Goal: Task Accomplishment & Management: Complete application form

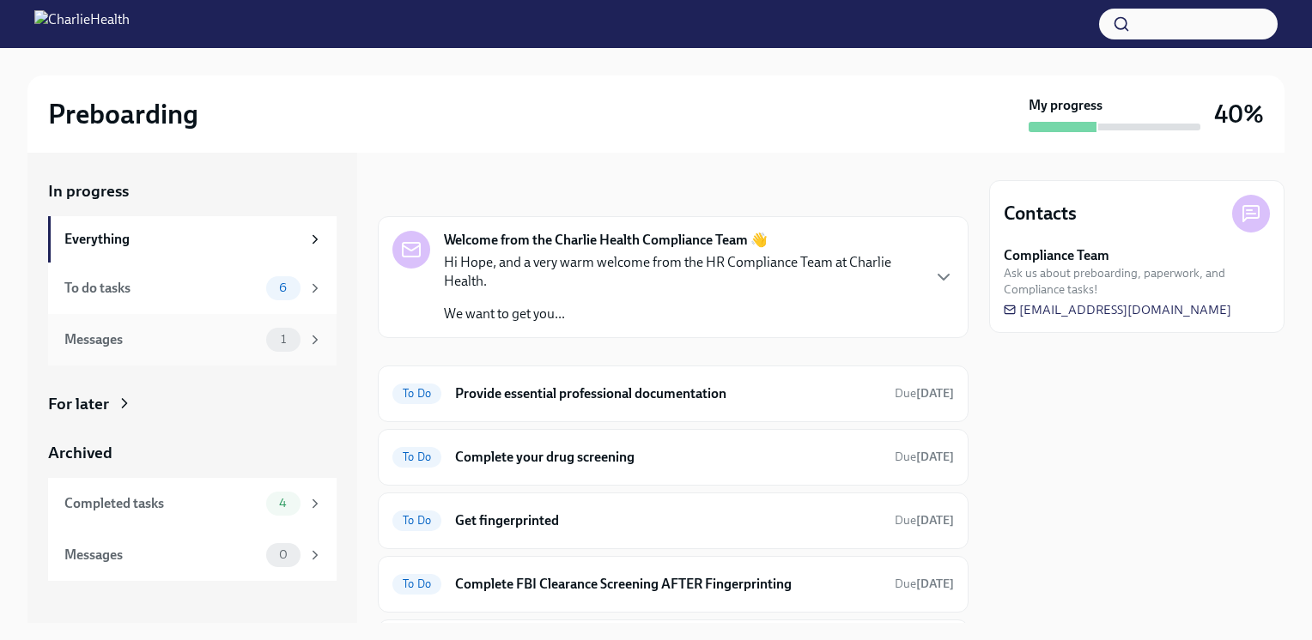
click at [267, 332] on div "1" at bounding box center [294, 340] width 57 height 24
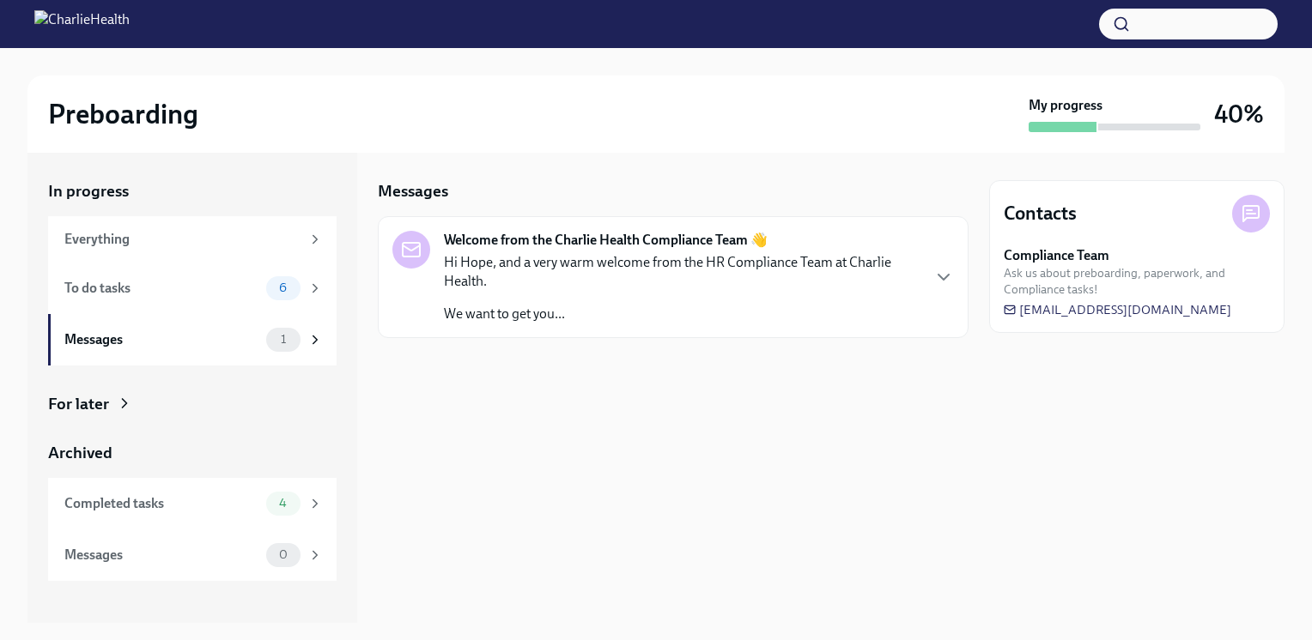
click at [498, 357] on div at bounding box center [673, 365] width 591 height 55
click at [515, 254] on p "Hi Hope, and a very warm welcome from the HR Compliance Team at Charlie Health." at bounding box center [682, 272] width 476 height 38
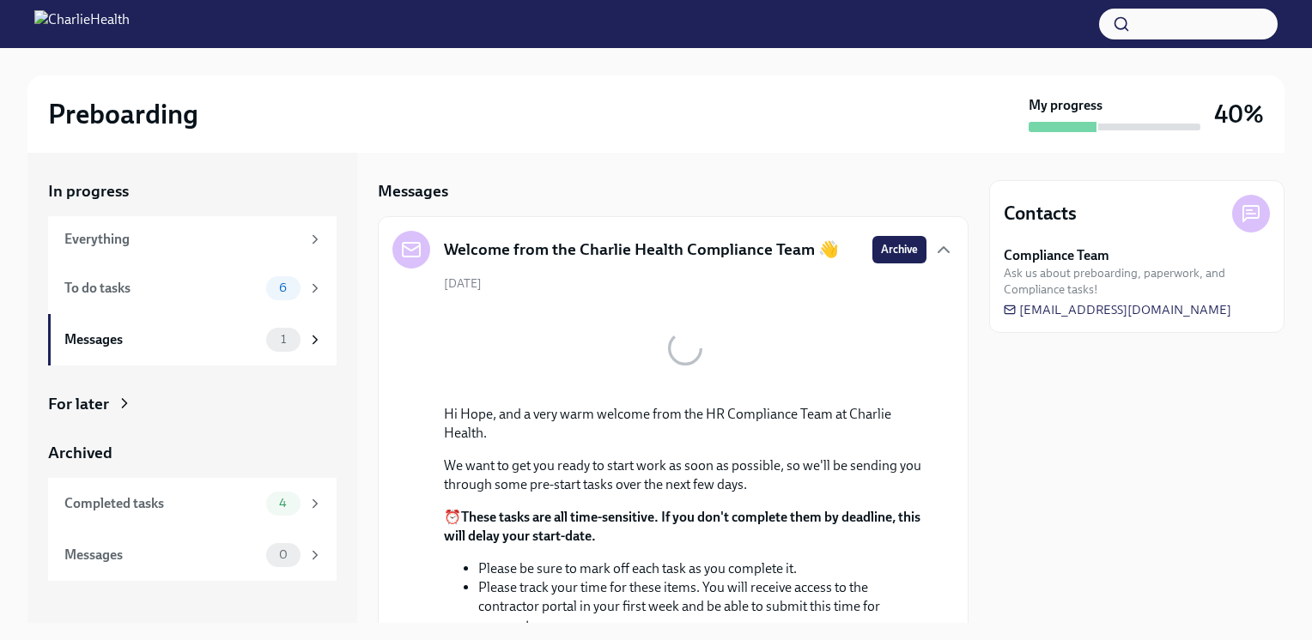
scroll to position [131, 0]
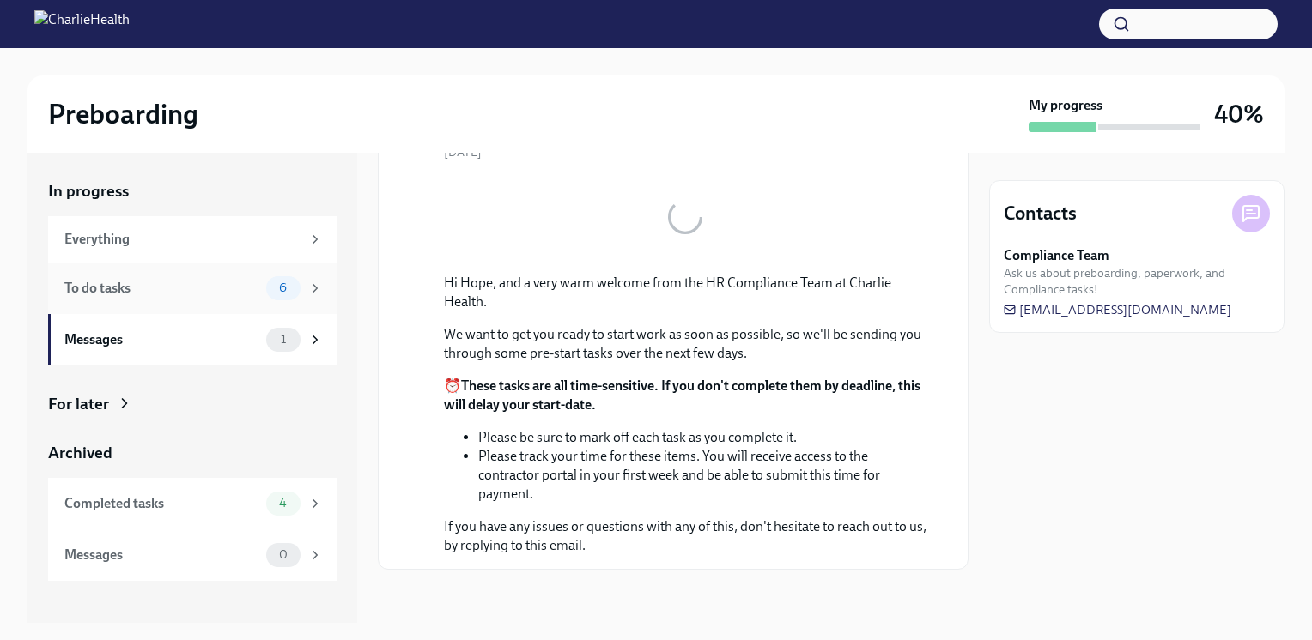
click at [212, 286] on div "To do tasks" at bounding box center [161, 288] width 195 height 19
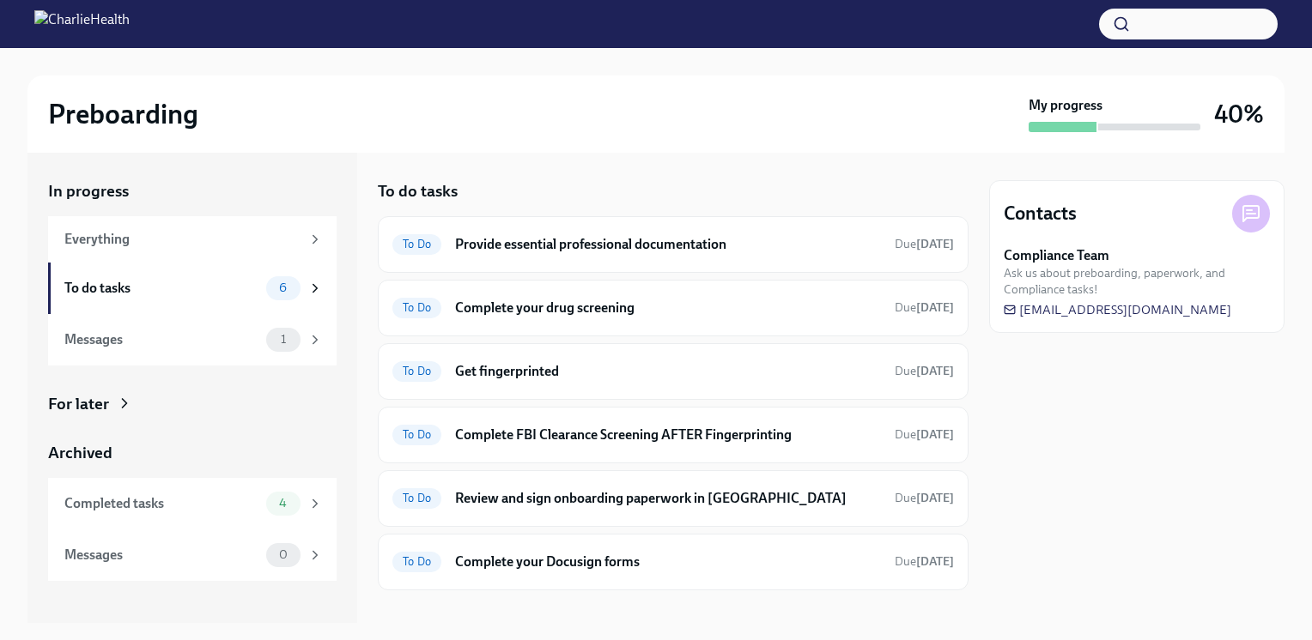
scroll to position [19, 0]
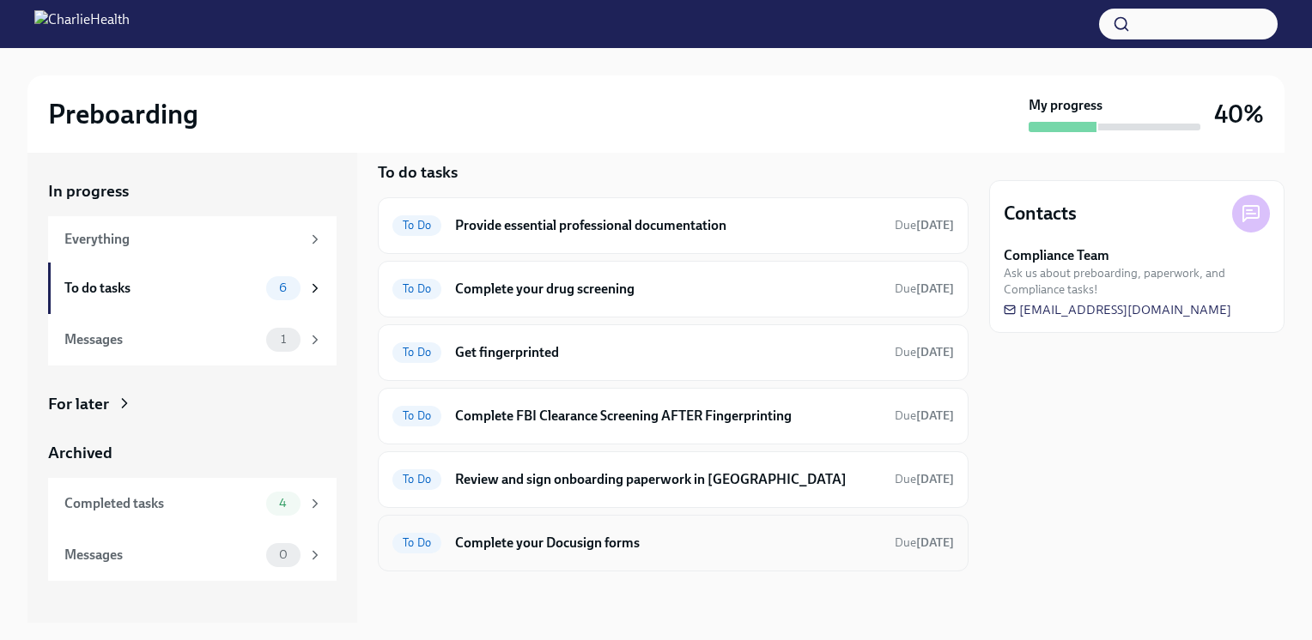
click at [616, 544] on h6 "Complete your Docusign forms" at bounding box center [668, 543] width 426 height 19
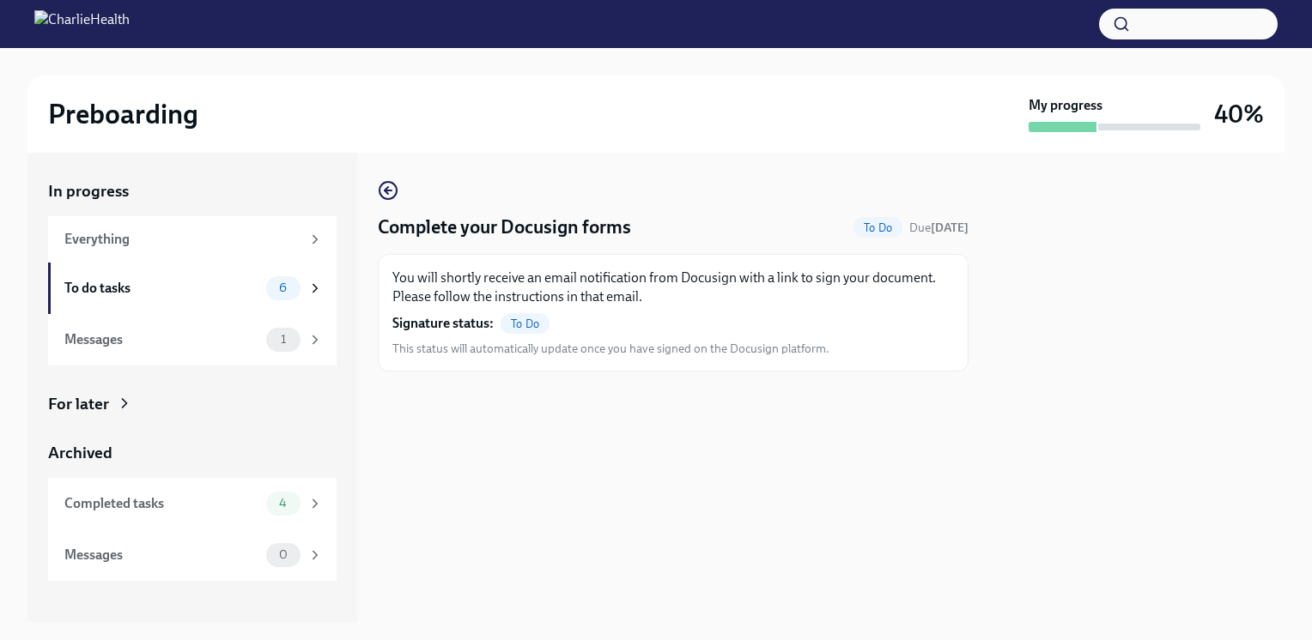
click at [515, 320] on span "To Do" at bounding box center [525, 324] width 49 height 13
click at [114, 291] on div "To do tasks" at bounding box center [161, 288] width 195 height 19
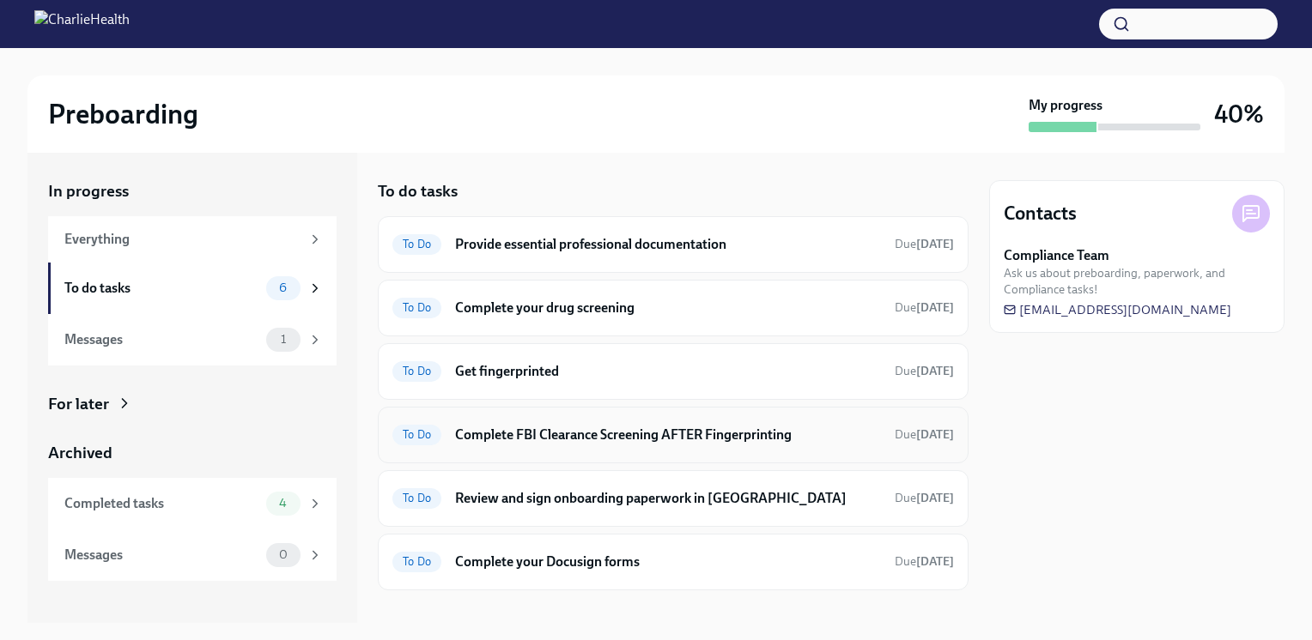
scroll to position [19, 0]
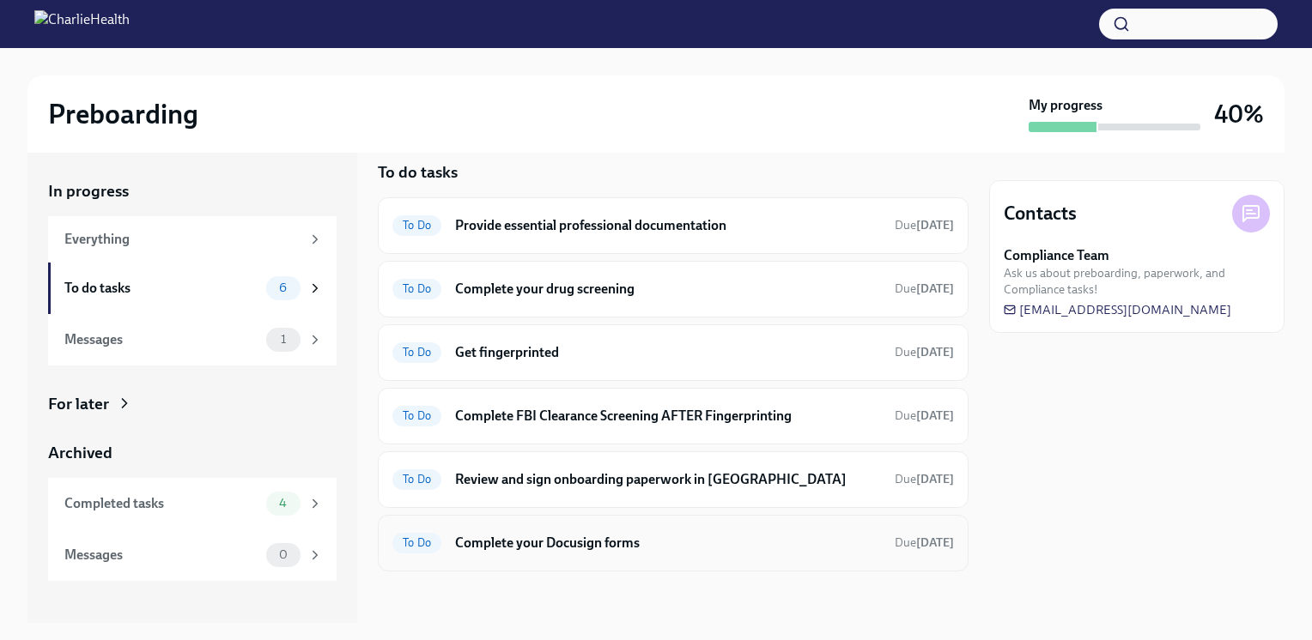
click at [707, 515] on div "To Do Complete your Docusign forms Due 3 days ago" at bounding box center [673, 543] width 591 height 57
click at [600, 534] on h6 "Complete your Docusign forms" at bounding box center [668, 543] width 426 height 19
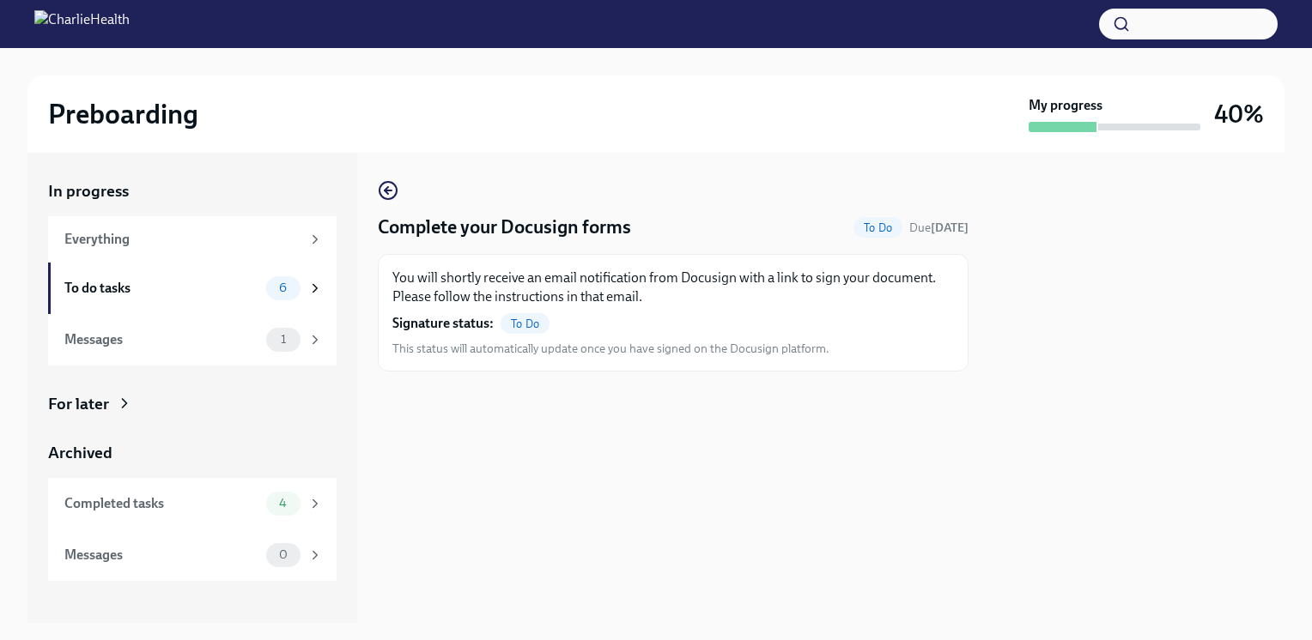
click at [508, 327] on span "To Do" at bounding box center [525, 324] width 49 height 13
click at [179, 310] on div "To do tasks 6" at bounding box center [192, 289] width 288 height 52
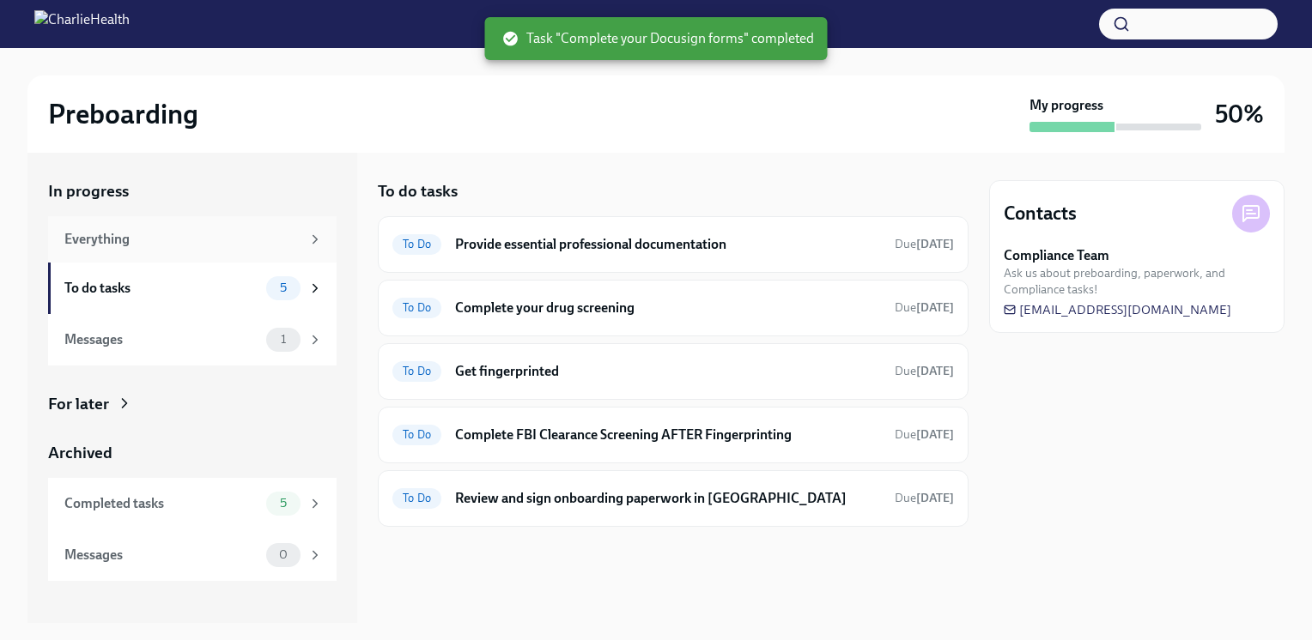
click at [125, 252] on div "Everything" at bounding box center [192, 239] width 288 height 46
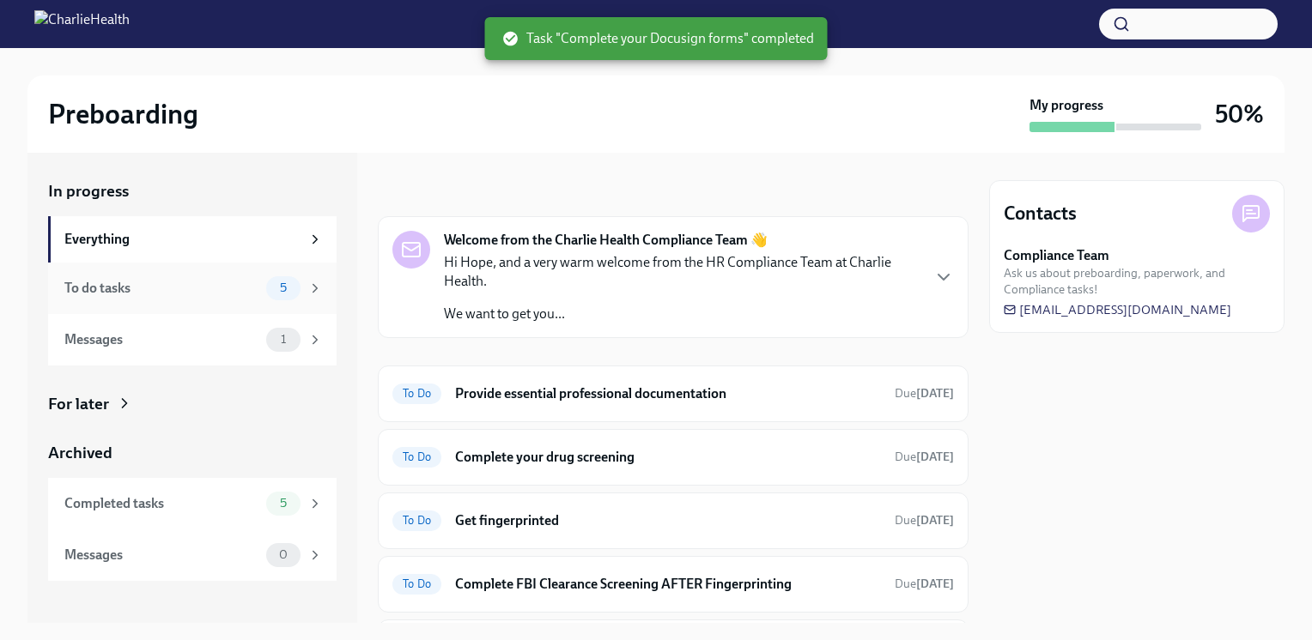
click at [169, 283] on div "To do tasks" at bounding box center [161, 288] width 195 height 19
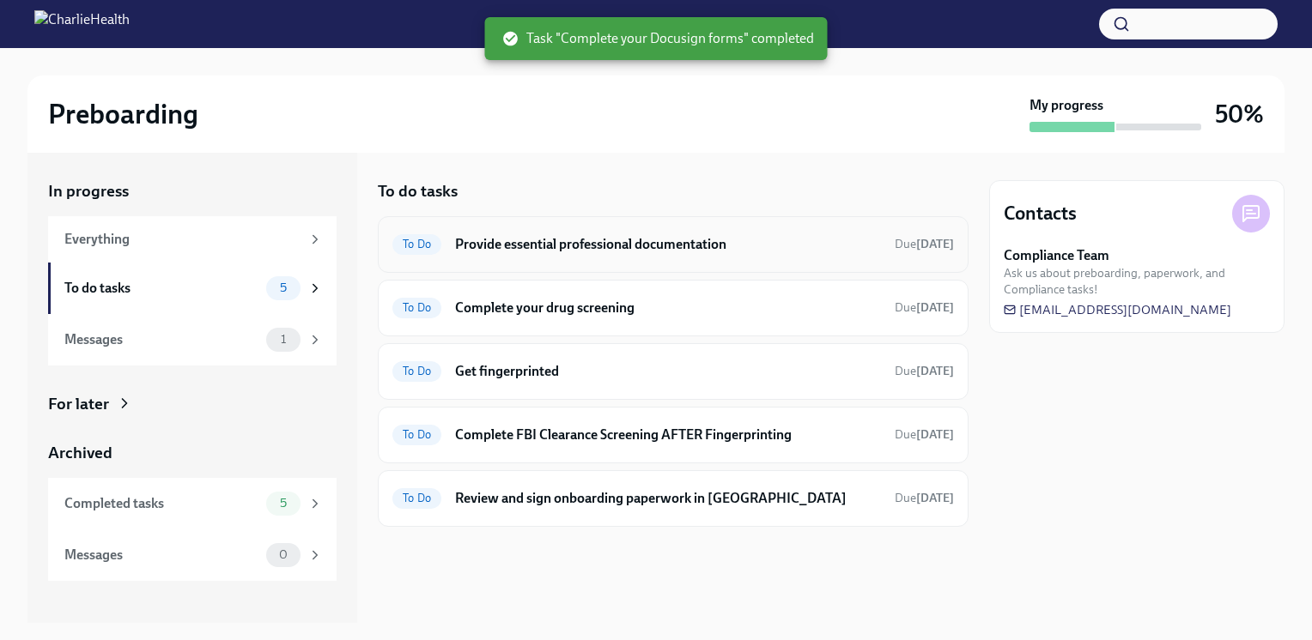
click at [636, 236] on h6 "Provide essential professional documentation" at bounding box center [668, 244] width 426 height 19
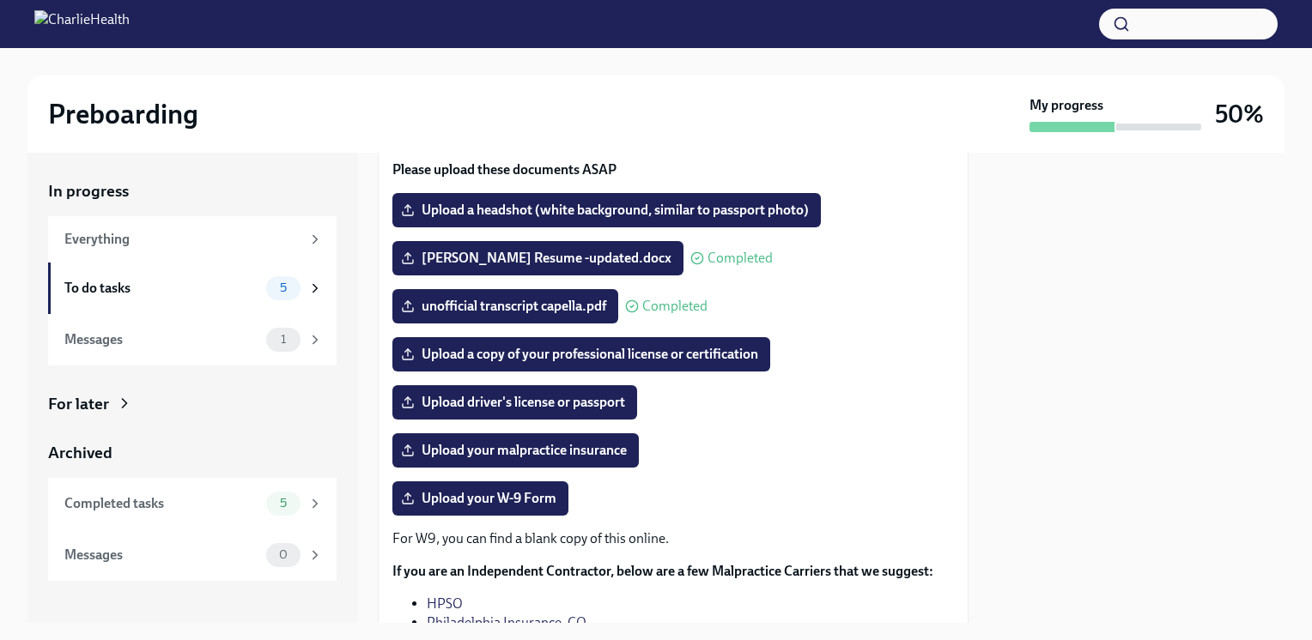
scroll to position [240, 0]
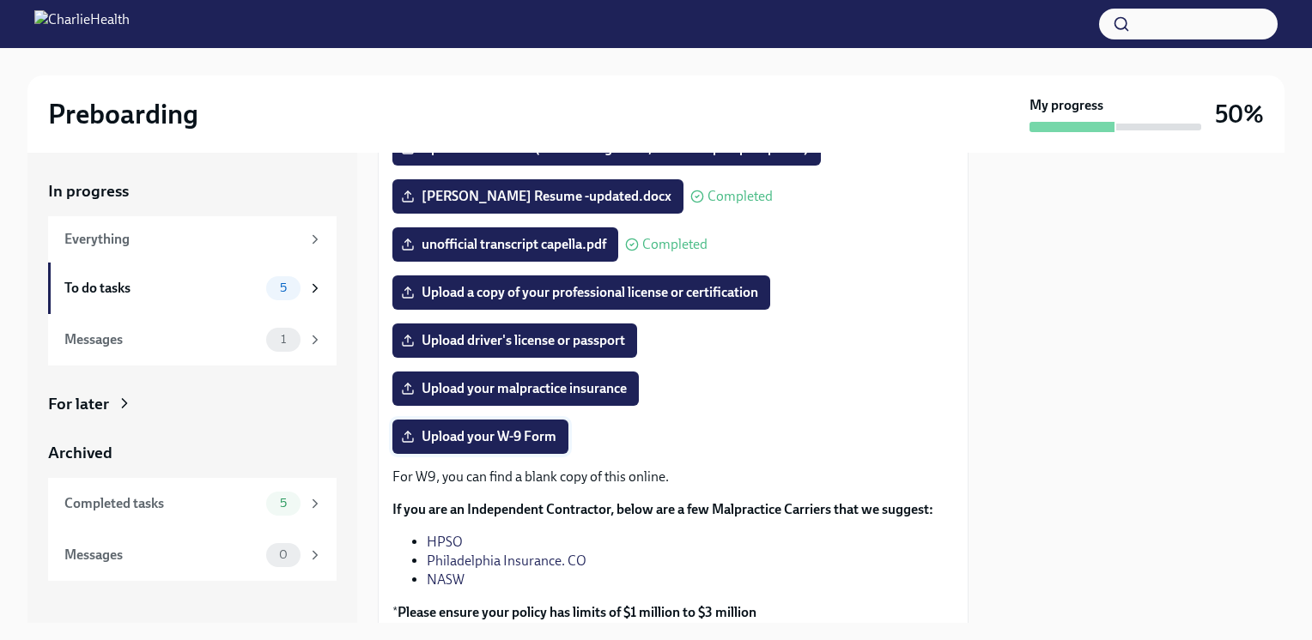
click at [488, 446] on label "Upload your W-9 Form" at bounding box center [480, 437] width 176 height 34
click at [0, 0] on input "Upload your W-9 Form" at bounding box center [0, 0] width 0 height 0
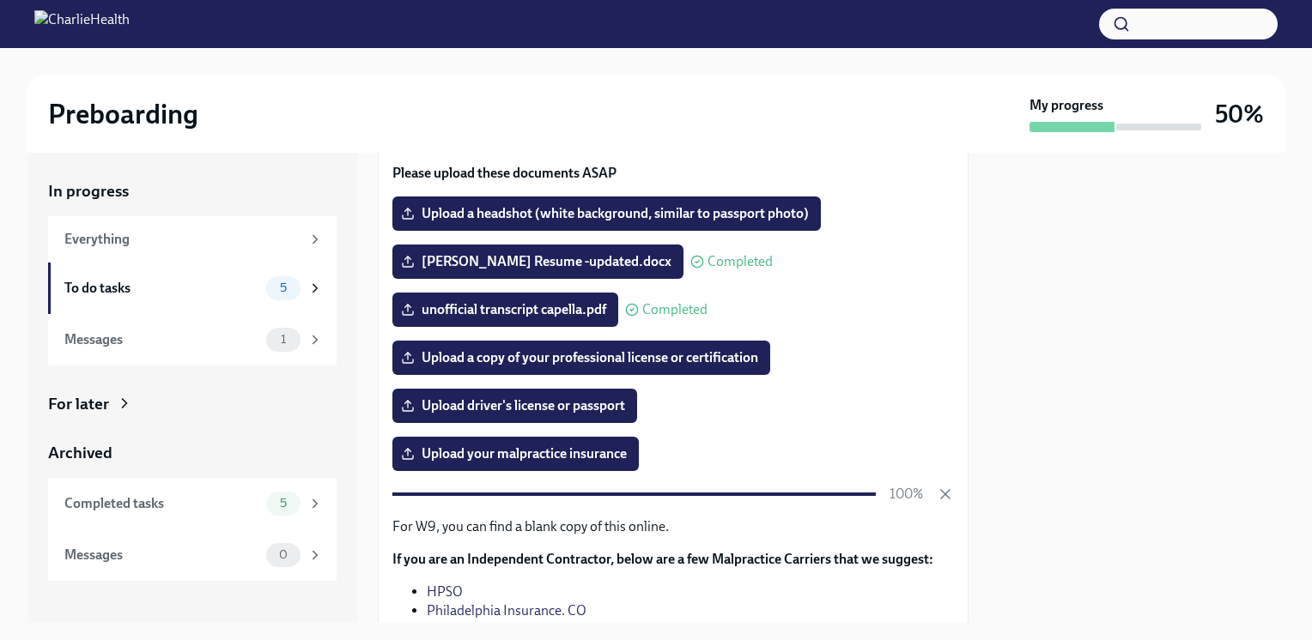
scroll to position [167, 0]
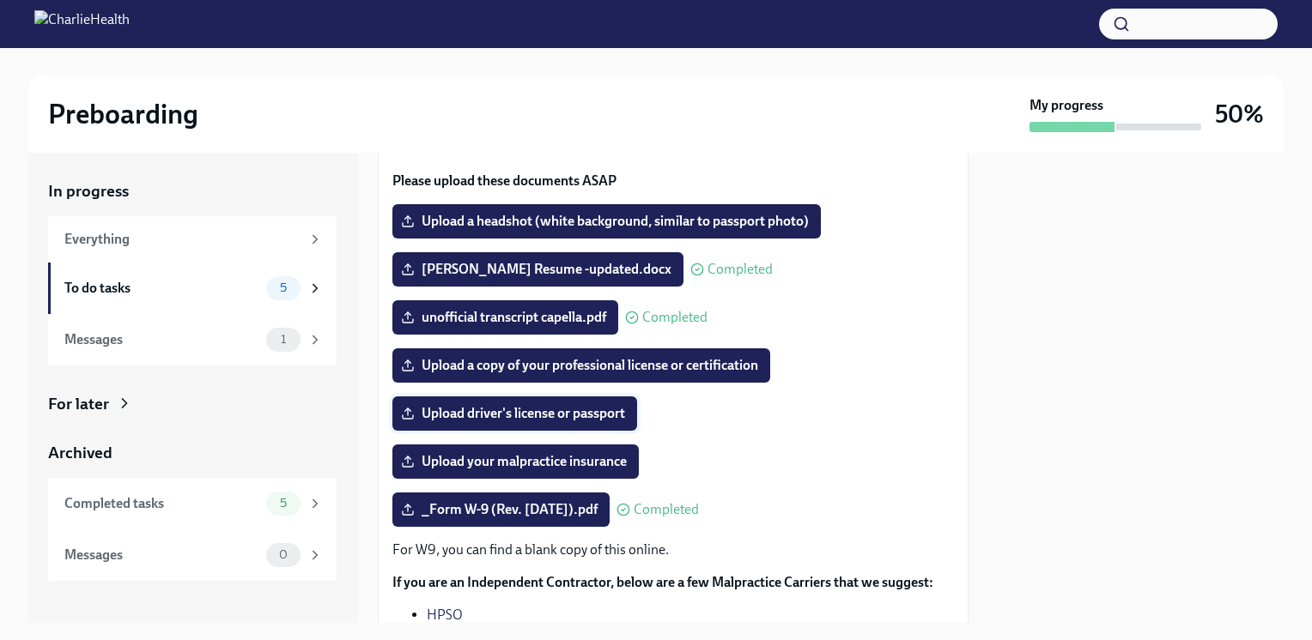
click at [543, 410] on span "Upload driver's license or passport" at bounding box center [514, 413] width 221 height 17
click at [0, 0] on input "Upload driver's license or passport" at bounding box center [0, 0] width 0 height 0
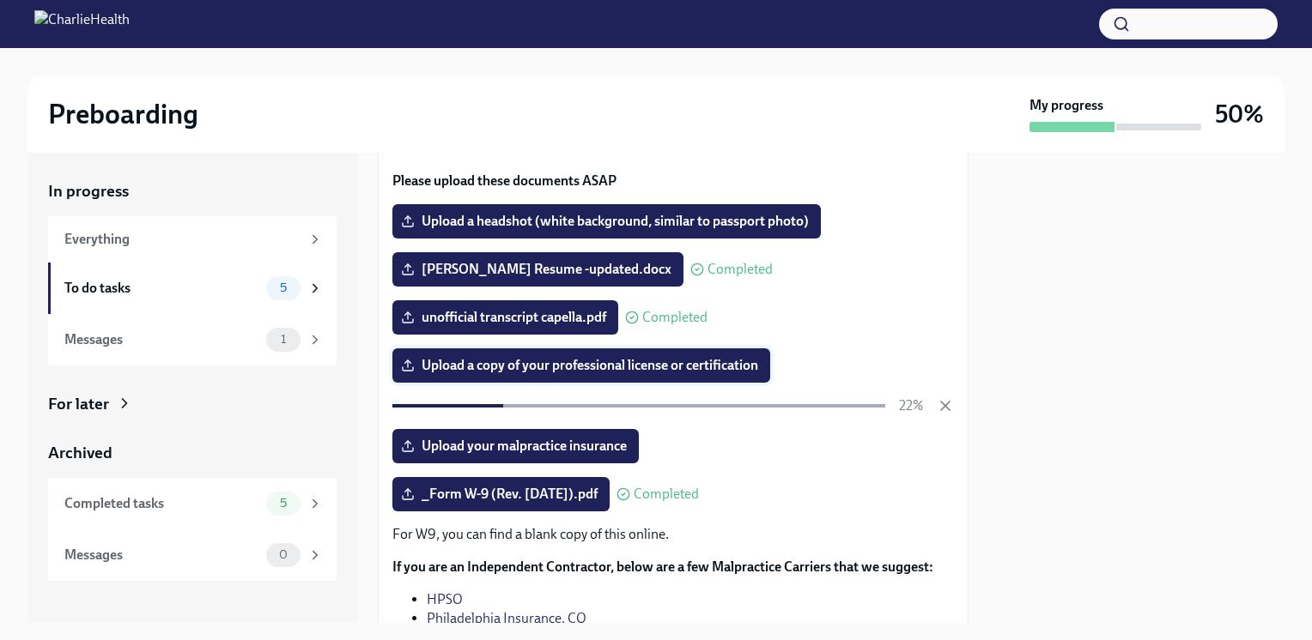
click at [674, 362] on span "Upload a copy of your professional license or certification" at bounding box center [581, 365] width 354 height 17
click at [0, 0] on input "Upload a copy of your professional license or certification" at bounding box center [0, 0] width 0 height 0
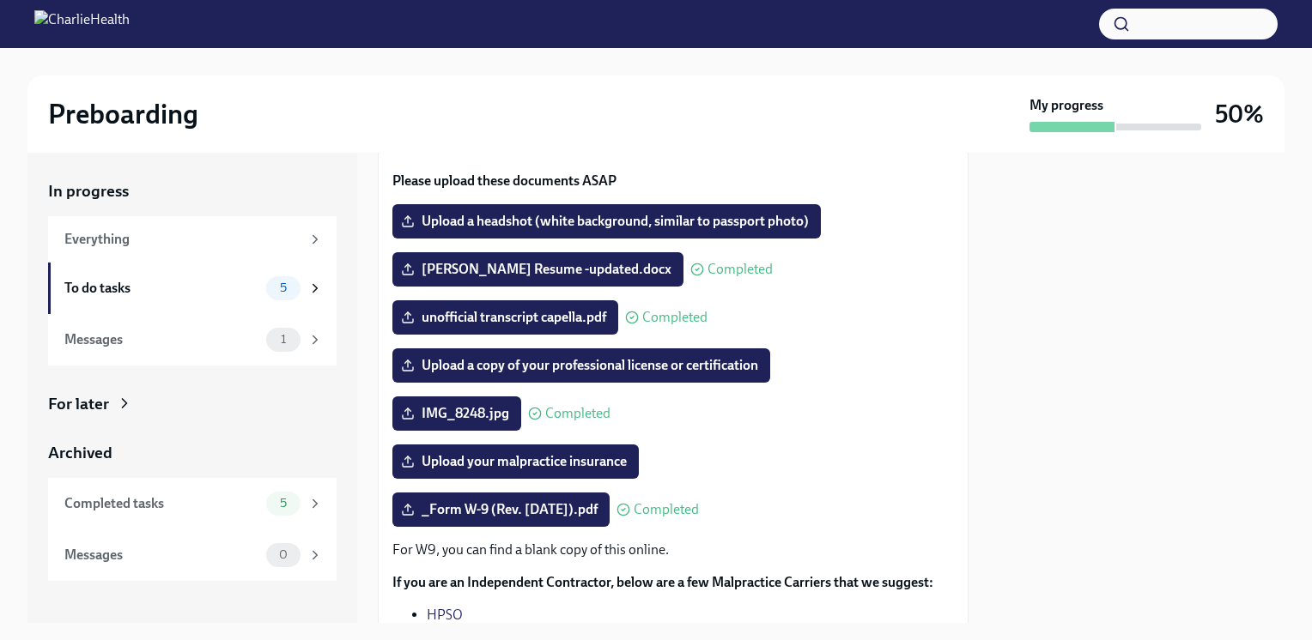
scroll to position [95, 0]
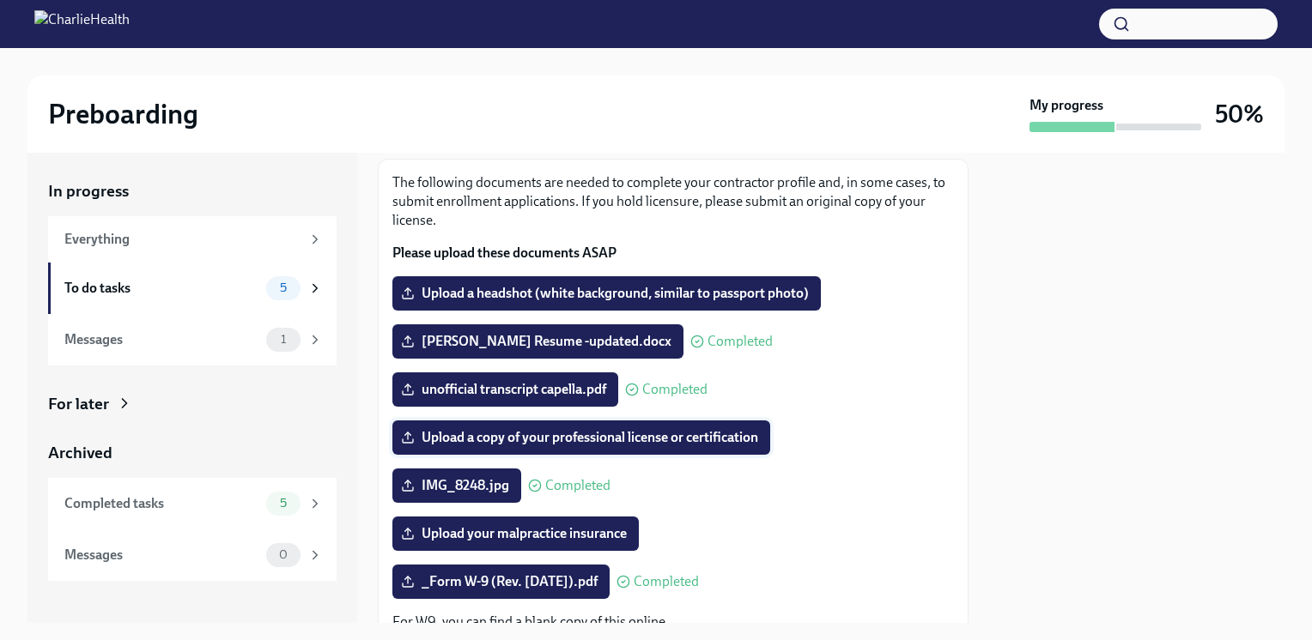
click at [639, 444] on span "Upload a copy of your professional license or certification" at bounding box center [581, 437] width 354 height 17
click at [0, 0] on input "Upload a copy of your professional license or certification" at bounding box center [0, 0] width 0 height 0
click at [555, 438] on span "Upload a copy of your professional license or certification" at bounding box center [581, 437] width 354 height 17
click at [0, 0] on input "Upload a copy of your professional license or certification" at bounding box center [0, 0] width 0 height 0
click at [510, 449] on label "Upload a copy of your professional license or certification" at bounding box center [581, 438] width 378 height 34
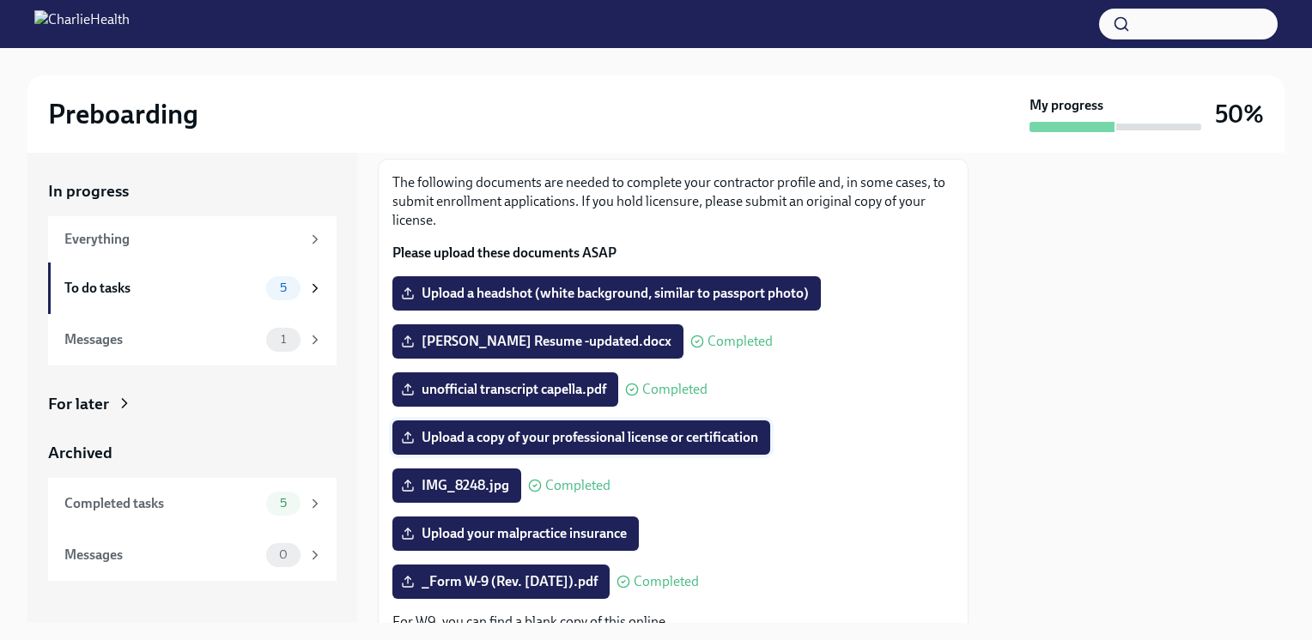
click at [0, 0] on input "Upload a copy of your professional license or certification" at bounding box center [0, 0] width 0 height 0
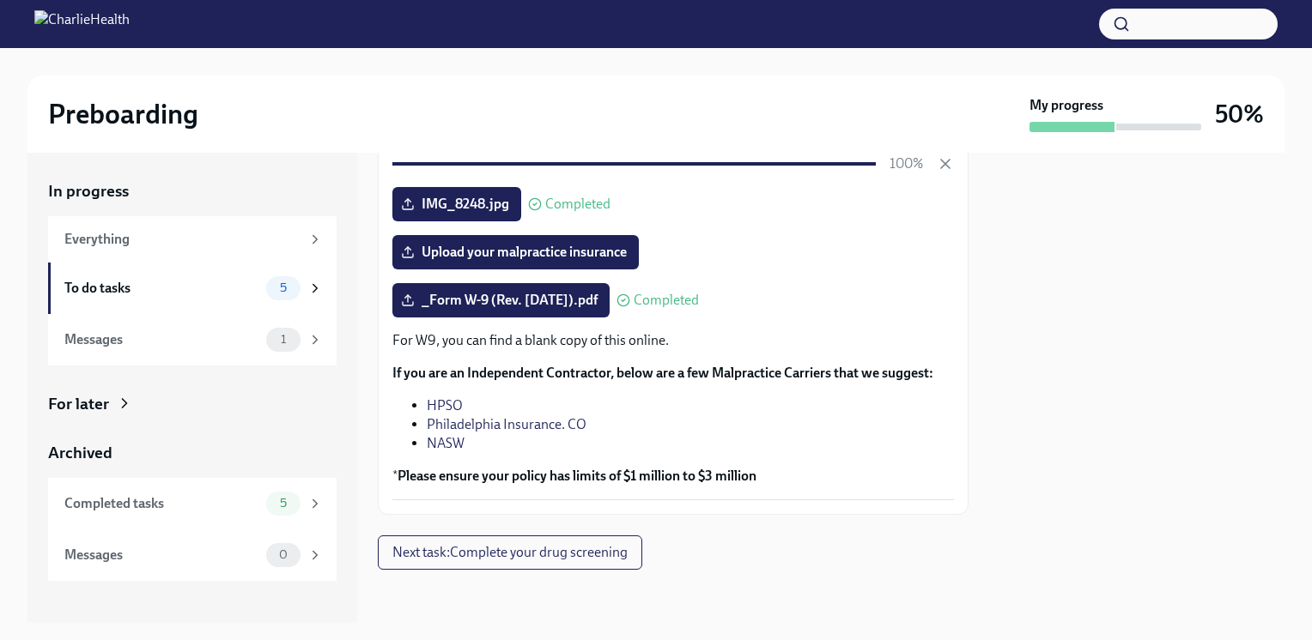
scroll to position [0, 0]
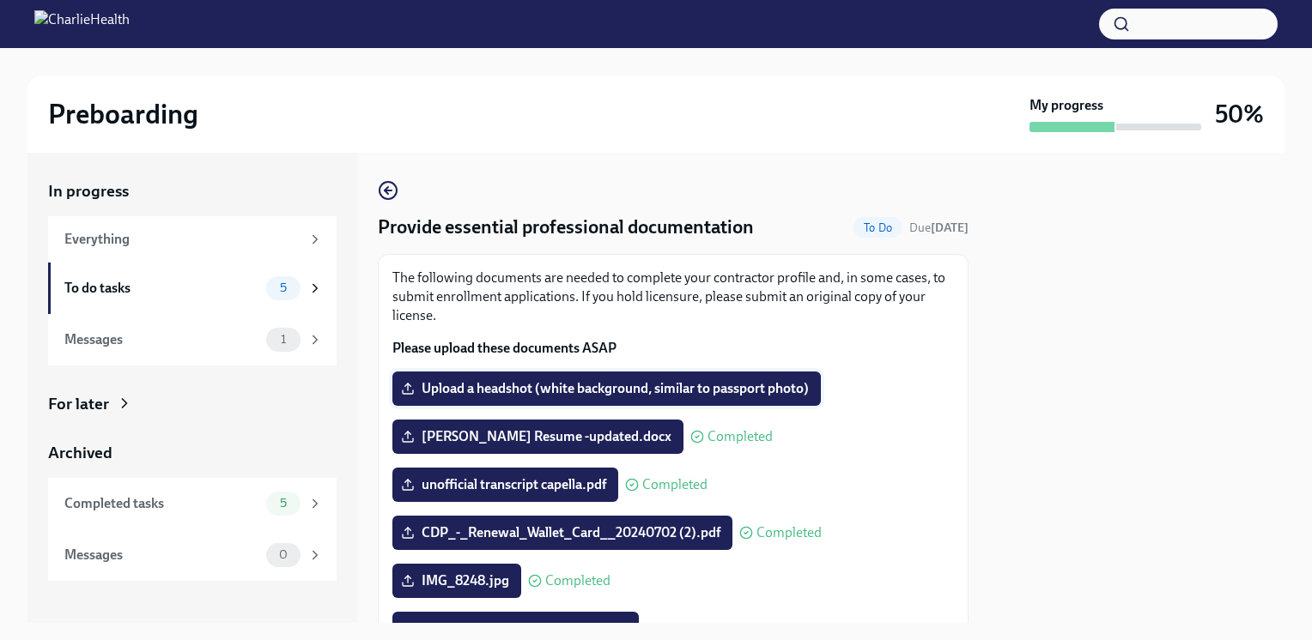
click at [626, 385] on span "Upload a headshot (white background, similar to passport photo)" at bounding box center [606, 388] width 404 height 17
click at [0, 0] on input "Upload a headshot (white background, similar to passport photo)" at bounding box center [0, 0] width 0 height 0
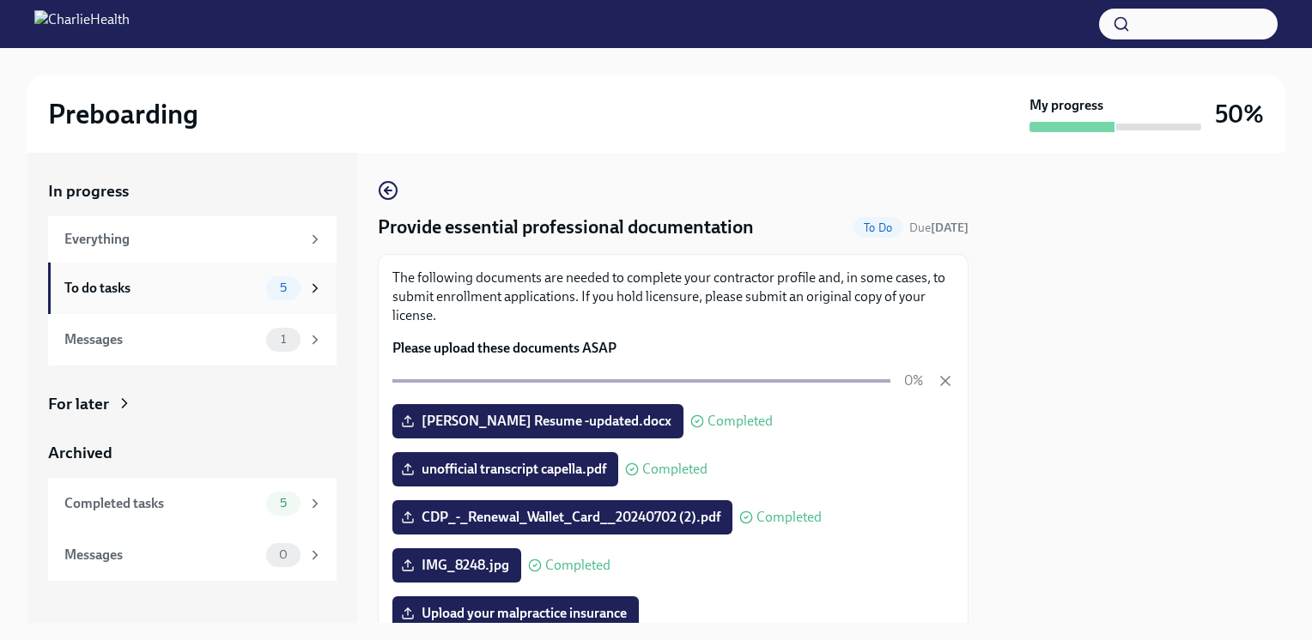
click at [218, 276] on div "To do tasks 5" at bounding box center [193, 288] width 258 height 24
